Goal: Task Accomplishment & Management: Complete application form

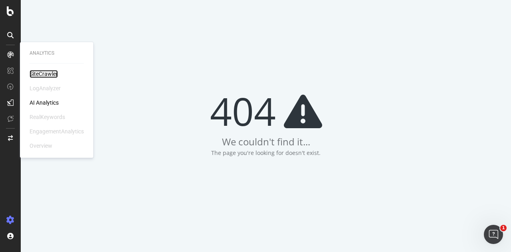
click at [42, 72] on div "SiteCrawler" at bounding box center [44, 74] width 28 height 8
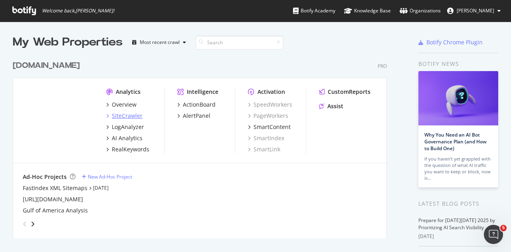
click at [129, 115] on div "SiteCrawler" at bounding box center [127, 116] width 31 height 8
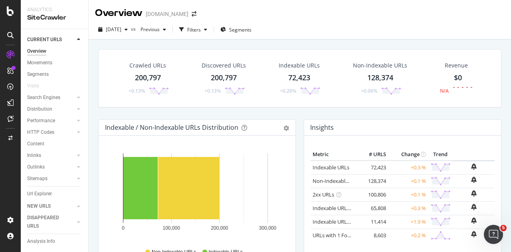
click at [101, 136] on div "Hold CTRL while clicking to filter the report. 0 100,000 200,000 300,000 Crawle…" at bounding box center [197, 208] width 197 height 144
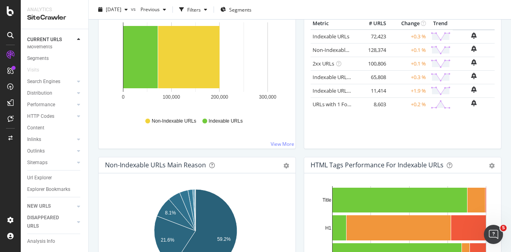
scroll to position [123, 0]
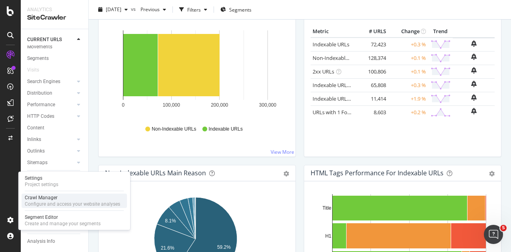
click at [58, 198] on div "Crawl Manager" at bounding box center [72, 197] width 95 height 6
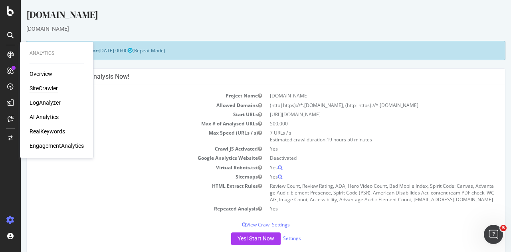
click at [48, 90] on div "SiteCrawler" at bounding box center [44, 88] width 28 height 8
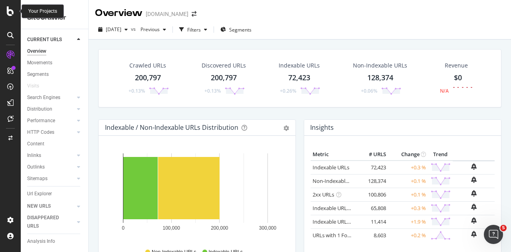
click at [11, 15] on icon at bounding box center [10, 11] width 7 height 10
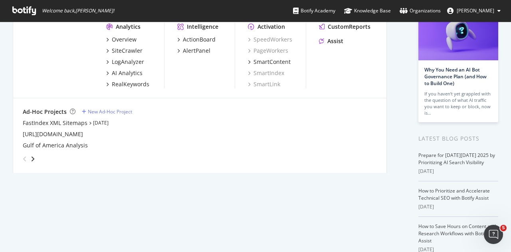
scroll to position [65, 0]
click at [97, 109] on div "New Ad-Hoc Project" at bounding box center [110, 111] width 44 height 7
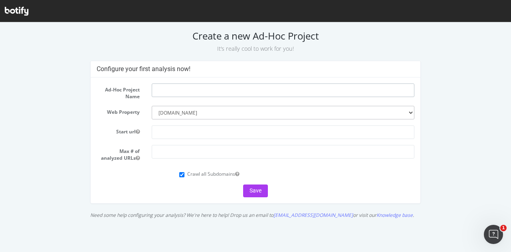
click at [203, 91] on input "text" at bounding box center [283, 90] width 263 height 14
type input "HIC Crawl"
click at [205, 111] on select "--------- [DOMAIN_NAME]" at bounding box center [283, 113] width 263 height 14
click at [191, 112] on select "--------- [DOMAIN_NAME]" at bounding box center [283, 113] width 263 height 14
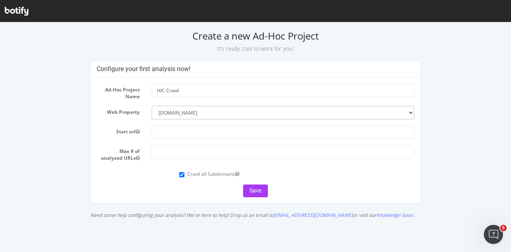
select select
click at [152, 106] on select "--------- [DOMAIN_NAME]" at bounding box center [283, 113] width 263 height 14
click at [178, 132] on input "text" at bounding box center [283, 132] width 263 height 14
type input "https://www.hyattinclusivecollection.com/en/"
click at [179, 152] on input "number" at bounding box center [283, 152] width 263 height 14
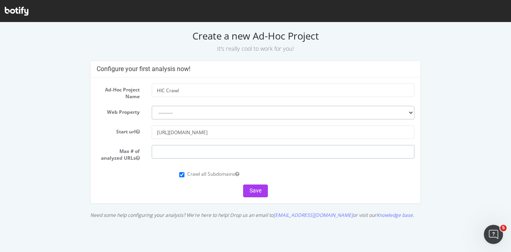
click at [229, 154] on input "number" at bounding box center [283, 152] width 263 height 14
type input "12000"
click at [183, 174] on input "Crawl all Subdomains" at bounding box center [181, 174] width 5 height 5
checkbox input "false"
click at [248, 189] on button "Save" at bounding box center [255, 190] width 25 height 13
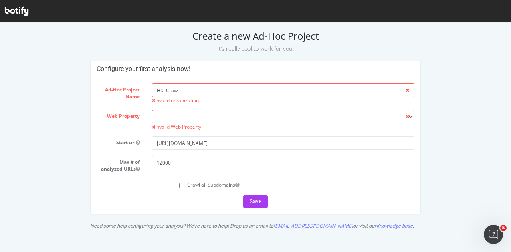
click at [202, 121] on select "--------- [DOMAIN_NAME]" at bounding box center [283, 117] width 263 height 14
click at [152, 110] on select "--------- [DOMAIN_NAME]" at bounding box center [283, 117] width 263 height 14
click at [133, 129] on div "Web Property --------- hyatt.com Invalid Web Property" at bounding box center [256, 120] width 330 height 20
click at [256, 204] on button "Save" at bounding box center [255, 201] width 25 height 13
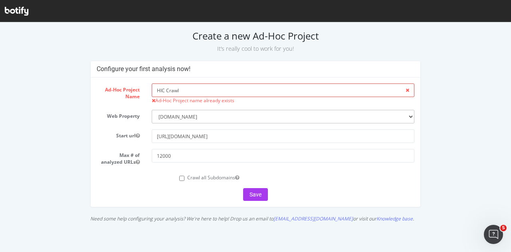
click at [218, 91] on input "HIC Crawl" at bounding box center [283, 90] width 263 height 14
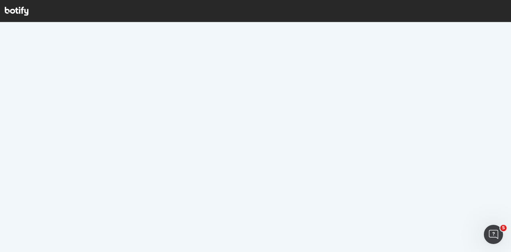
select select "3422"
select select
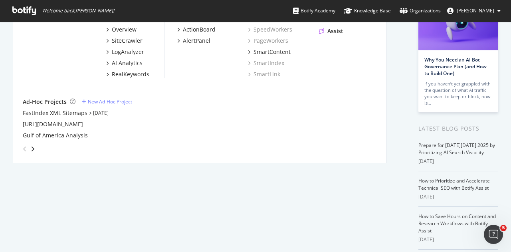
scroll to position [61, 0]
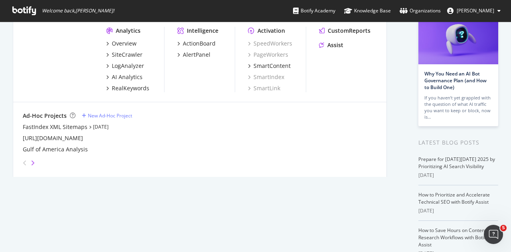
click at [32, 162] on icon "angle-right" at bounding box center [33, 163] width 4 height 6
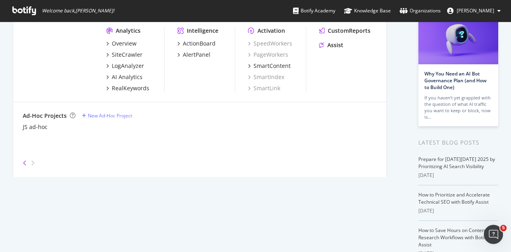
click at [26, 160] on icon "angle-left" at bounding box center [25, 163] width 4 height 6
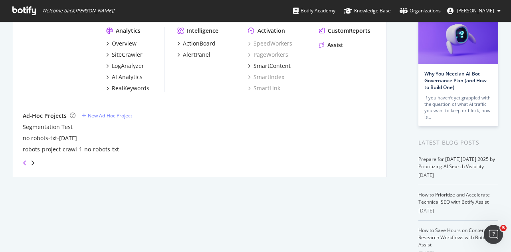
click at [26, 160] on icon "angle-left" at bounding box center [25, 163] width 4 height 6
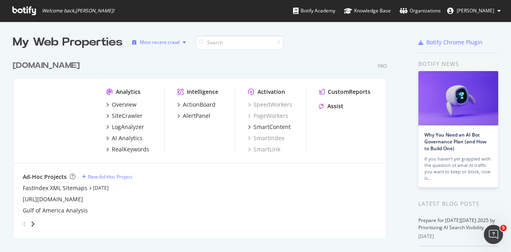
click at [170, 44] on div "Most recent crawl" at bounding box center [160, 42] width 40 height 5
click at [247, 64] on div "hyatt.com Pro" at bounding box center [200, 66] width 374 height 12
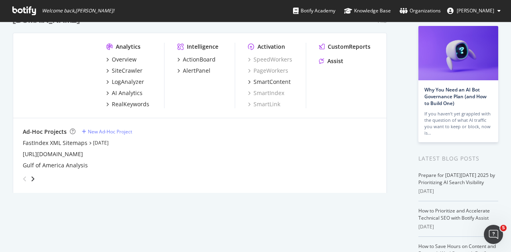
scroll to position [23, 0]
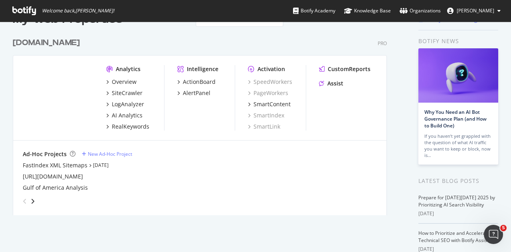
click at [35, 200] on div "angle-right" at bounding box center [33, 201] width 6 height 8
click at [34, 200] on icon "angle-right" at bounding box center [33, 201] width 4 height 6
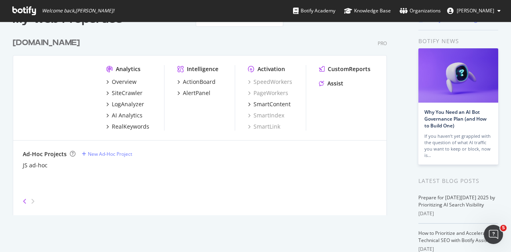
click at [24, 200] on icon "angle-left" at bounding box center [25, 201] width 4 height 6
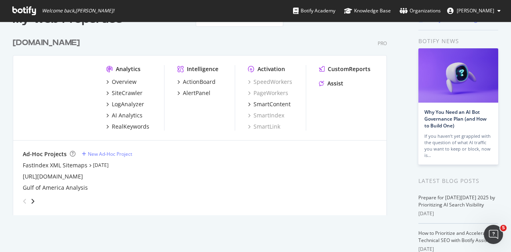
click at [24, 200] on icon "angle-left" at bounding box center [25, 201] width 4 height 6
click at [61, 100] on img "grid" at bounding box center [58, 93] width 71 height 57
click at [118, 152] on div "New Ad-Hoc Project" at bounding box center [110, 153] width 44 height 7
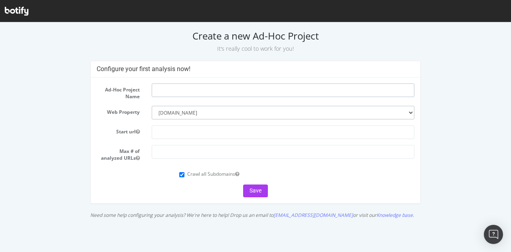
click at [192, 90] on input "text" at bounding box center [283, 90] width 263 height 14
click at [205, 115] on select "--------- [DOMAIN_NAME]" at bounding box center [283, 113] width 263 height 14
click at [212, 89] on input "HIC Crawl v2" at bounding box center [283, 90] width 263 height 14
type input "HIC Crawl"
click at [416, 110] on div "--------- [DOMAIN_NAME]" at bounding box center [283, 113] width 275 height 14
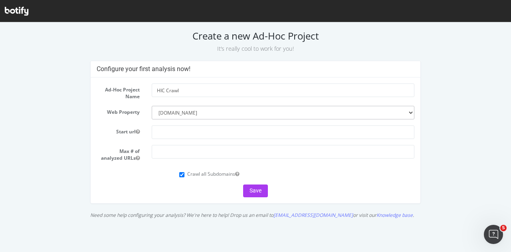
click at [416, 110] on div "--------- [DOMAIN_NAME]" at bounding box center [283, 113] width 275 height 14
